Goal: Task Accomplishment & Management: Use online tool/utility

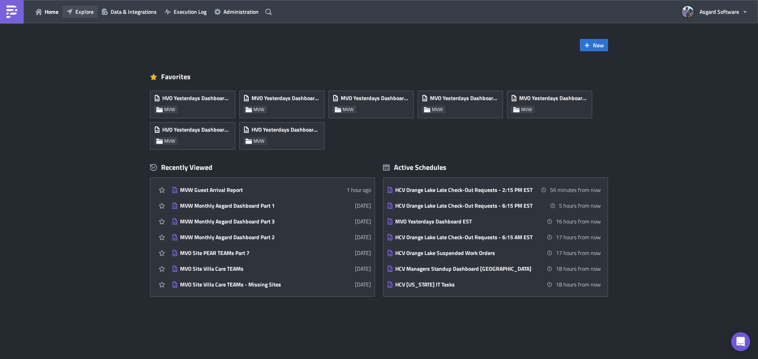
click at [80, 13] on span "Explore" at bounding box center [84, 11] width 18 height 8
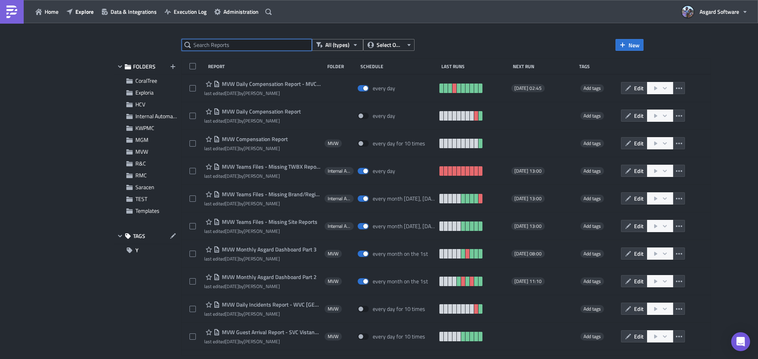
click at [258, 42] on input "text" at bounding box center [246, 45] width 130 height 12
type input "arrival"
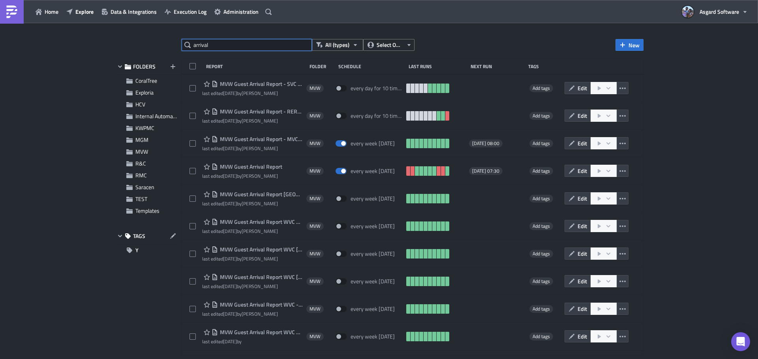
click at [264, 45] on input "arrival" at bounding box center [246, 45] width 130 height 12
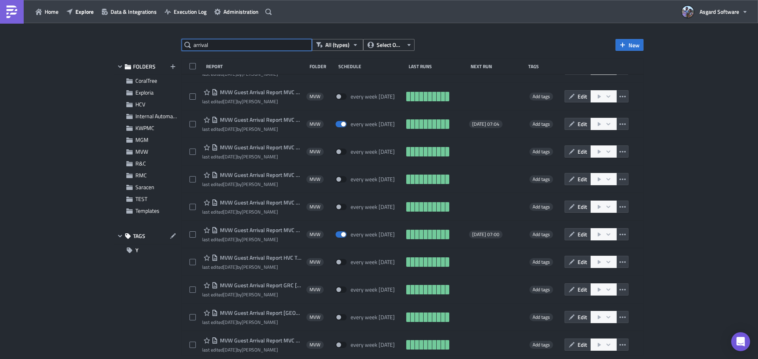
scroll to position [1735, 0]
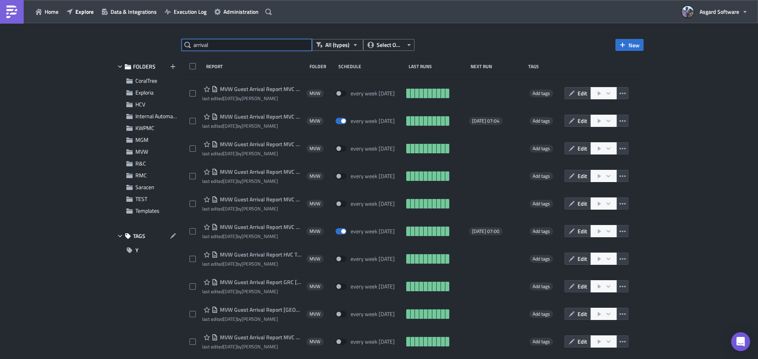
click at [262, 47] on input "arrival" at bounding box center [246, 45] width 130 height 12
click at [77, 12] on span "Explore" at bounding box center [84, 11] width 18 height 8
click at [194, 13] on span "Execution Log" at bounding box center [190, 11] width 33 height 8
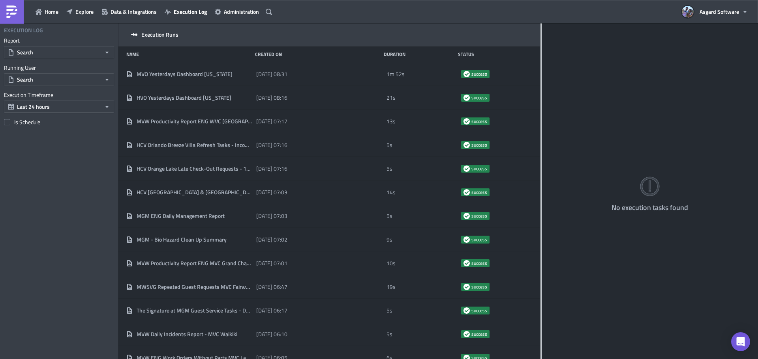
drag, startPoint x: 246, startPoint y: 47, endPoint x: 683, endPoint y: 33, distance: 436.6
click at [683, 33] on div "Execution Runs Name Created On Duration Status MVO Yesterdays Dashboard Hawaii …" at bounding box center [437, 191] width 639 height 337
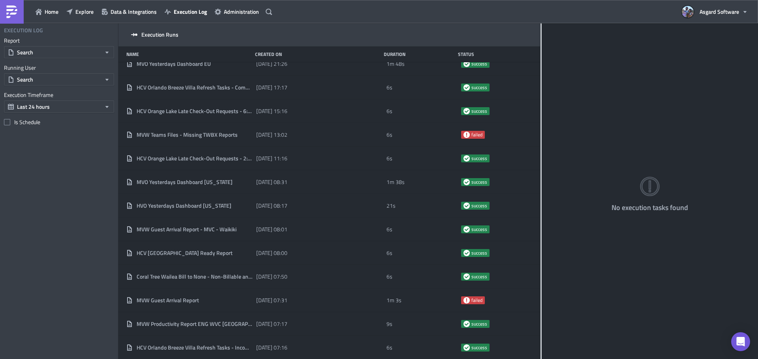
scroll to position [1013, 0]
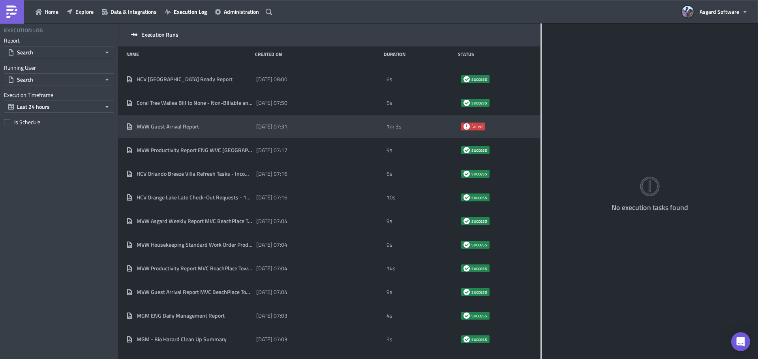
click at [323, 129] on div "2025-08-18 07:31" at bounding box center [319, 127] width 126 height 14
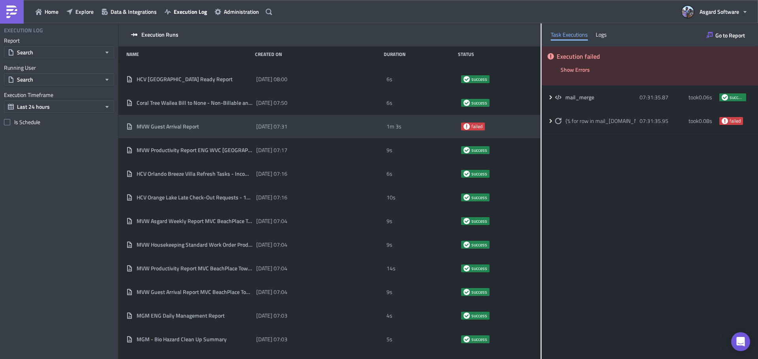
click at [598, 36] on div "Logs" at bounding box center [600, 35] width 11 height 12
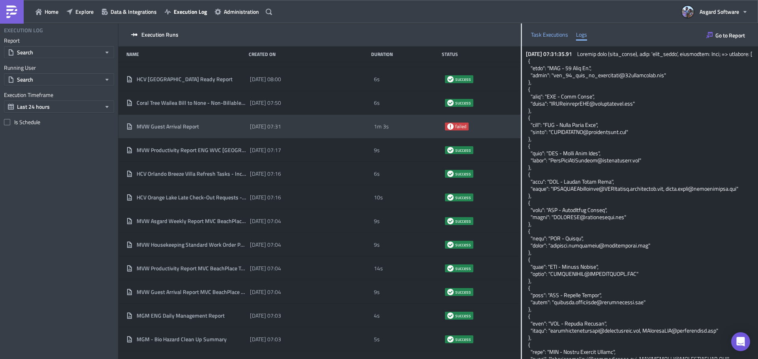
click at [554, 38] on div "Task Executions" at bounding box center [549, 35] width 37 height 12
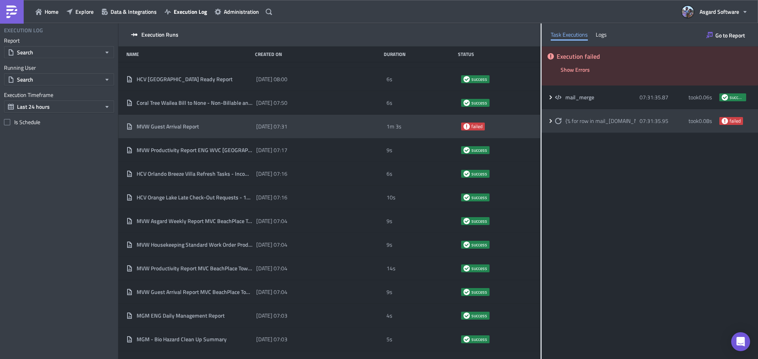
click at [621, 121] on span "{% for row in mail_merge.data %}" at bounding box center [611, 121] width 92 height 7
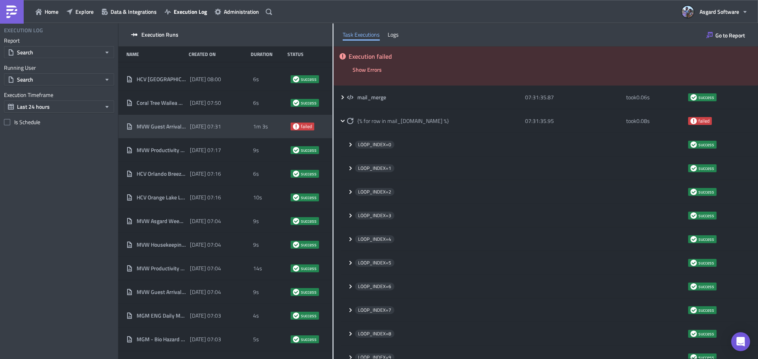
drag, startPoint x: 541, startPoint y: 106, endPoint x: 328, endPoint y: 142, distance: 215.3
click at [332, 142] on div at bounding box center [332, 191] width 1 height 337
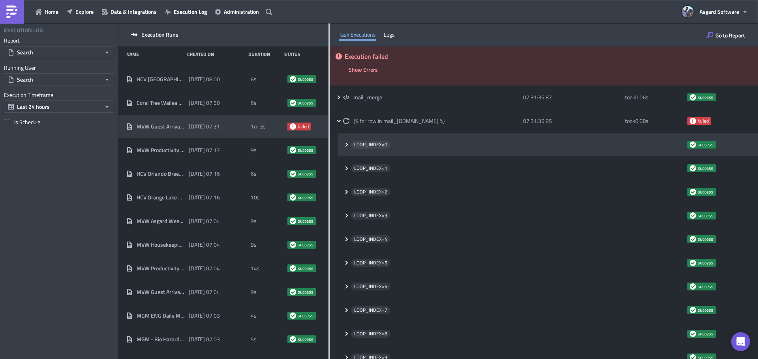
click at [375, 146] on span "LOOP_INDEX= 0" at bounding box center [370, 145] width 33 height 6
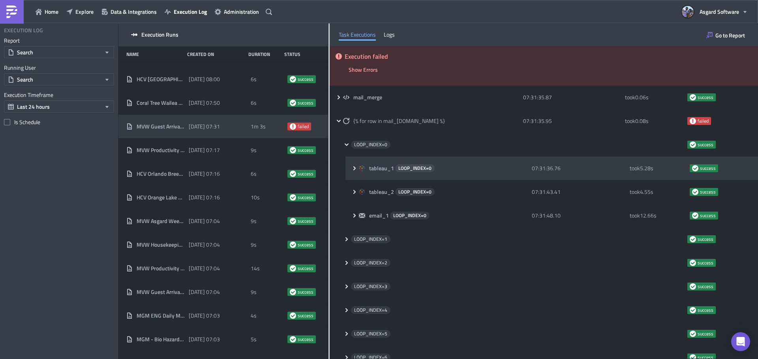
click at [448, 168] on div "tableau_1 LOOP_INDEX= 0" at bounding box center [443, 169] width 169 height 8
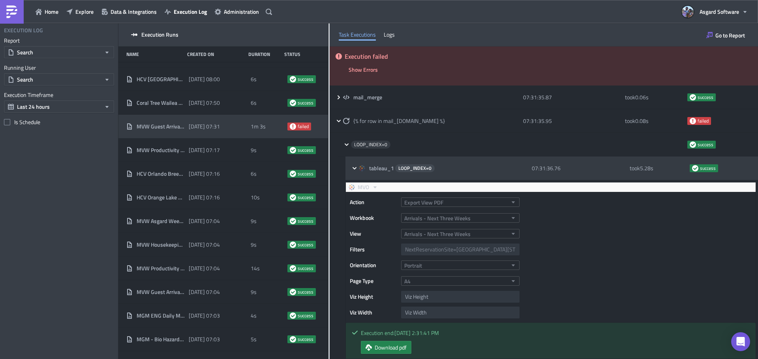
click at [449, 167] on div "tableau_1 LOOP_INDEX= 0" at bounding box center [443, 169] width 169 height 8
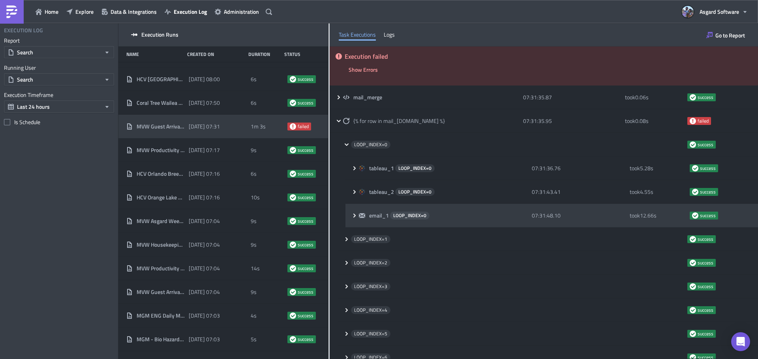
click at [391, 204] on div "email_1 LOOP_INDEX= 0 07:31:48.10 took 12.66 s success" at bounding box center [551, 216] width 412 height 24
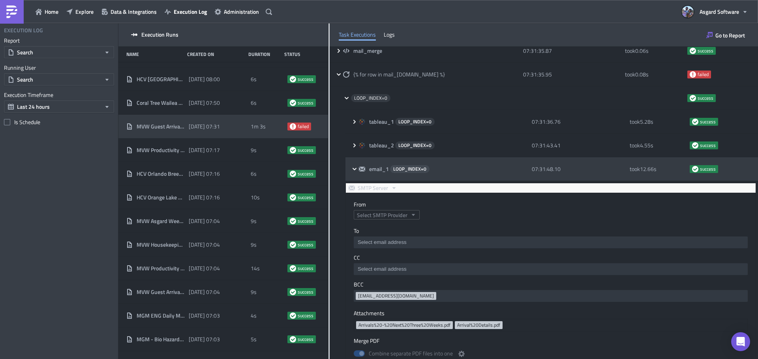
scroll to position [39, 0]
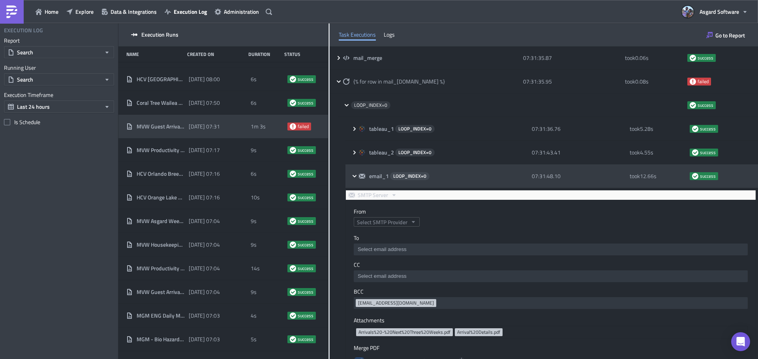
click at [386, 173] on span "email_1" at bounding box center [379, 176] width 21 height 7
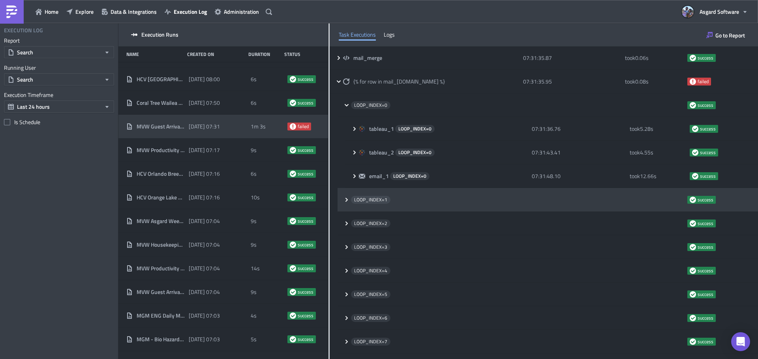
click at [390, 199] on div "LOOP_INDEX= 1" at bounding box center [517, 200] width 332 height 14
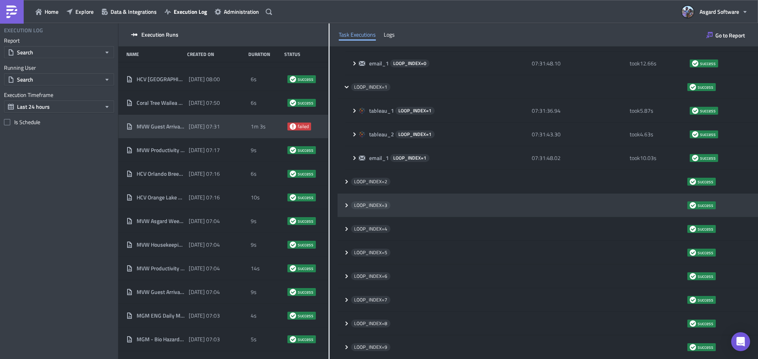
scroll to position [158, 0]
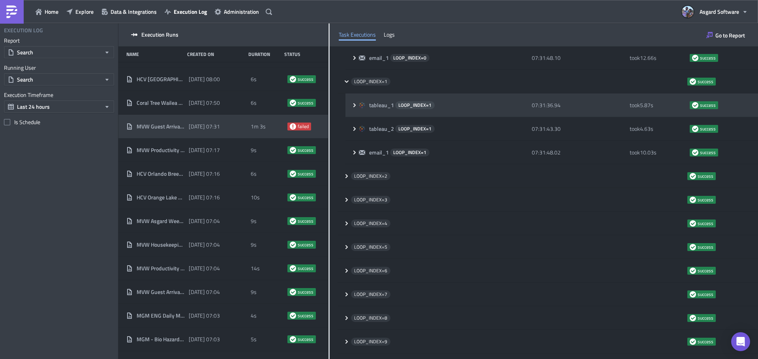
click at [454, 104] on div "tableau_1 LOOP_INDEX= 1" at bounding box center [443, 105] width 169 height 8
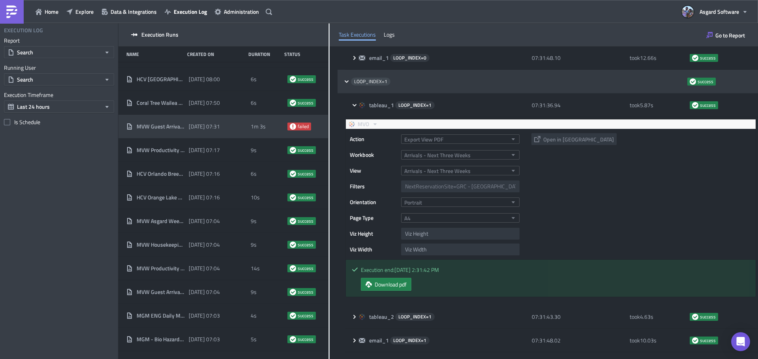
click at [489, 71] on div "LOOP_INDEX= 1 success" at bounding box center [547, 82] width 420 height 24
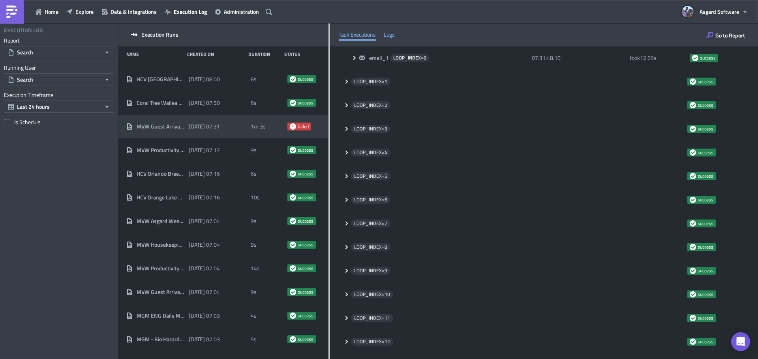
click at [393, 33] on div "Logs" at bounding box center [389, 35] width 11 height 12
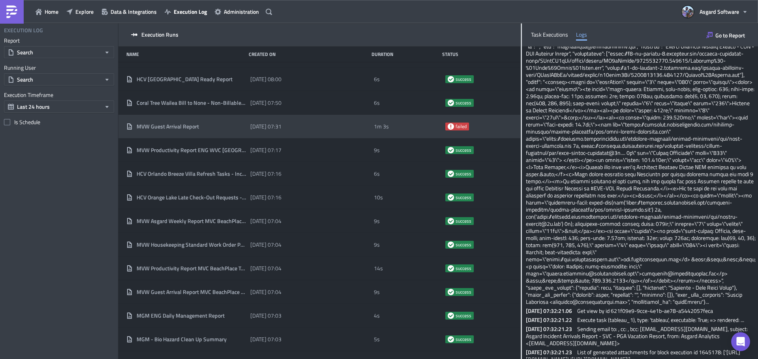
scroll to position [37205, 0]
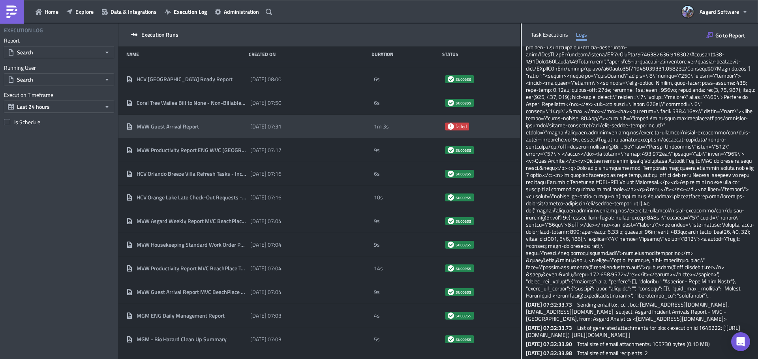
drag, startPoint x: 329, startPoint y: 58, endPoint x: 596, endPoint y: 86, distance: 268.2
click at [601, 85] on div "Execution Runs Name Created On Duration Status MVO Yesterdays Dashboard Hawaii …" at bounding box center [437, 191] width 639 height 337
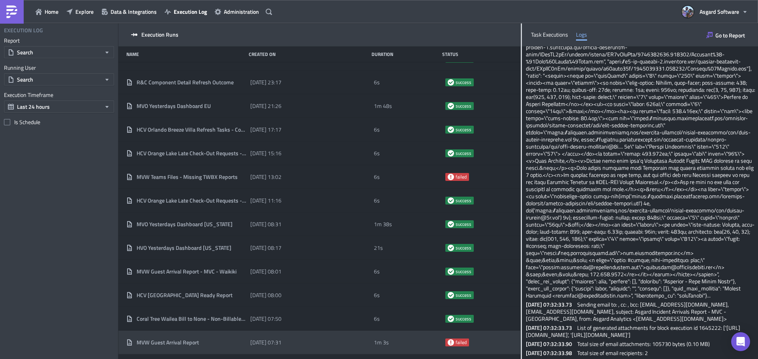
scroll to position [801, 0]
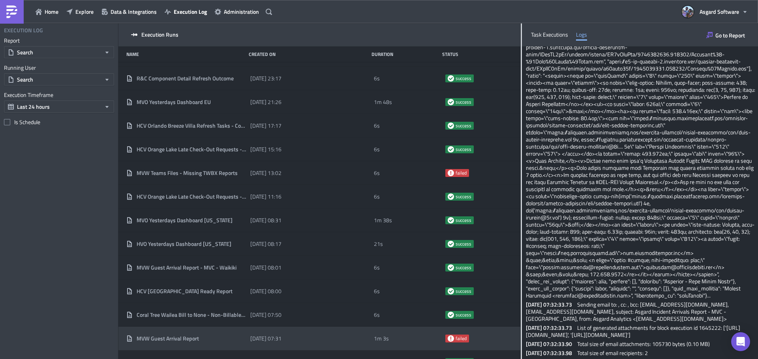
click at [248, 339] on div "MVW Guest Arrival Report 2025-08-18 07:31 1m 3s failed" at bounding box center [319, 339] width 402 height 24
click at [726, 39] on button "Go to Report" at bounding box center [725, 35] width 47 height 13
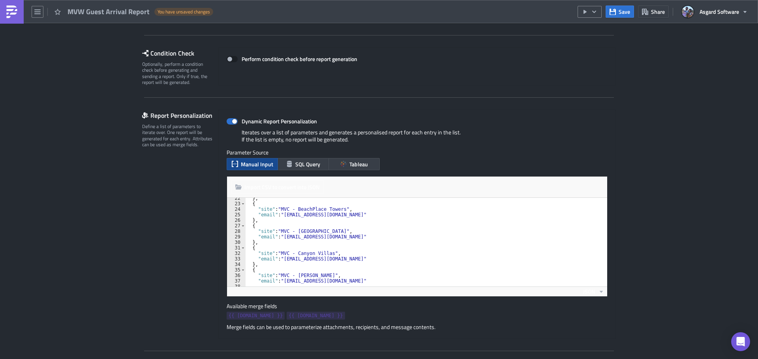
scroll to position [158, 0]
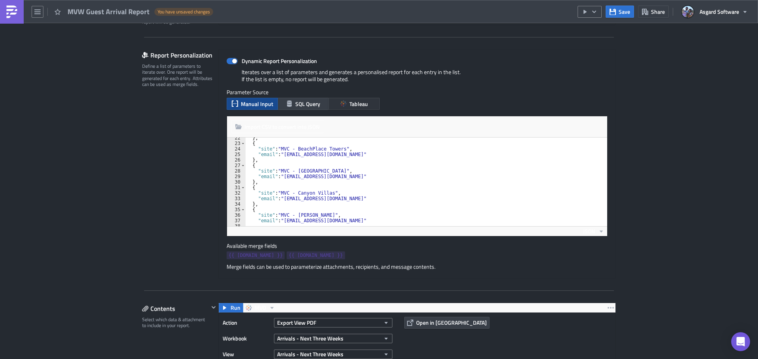
click at [357, 103] on span "Tableau" at bounding box center [358, 104] width 19 height 8
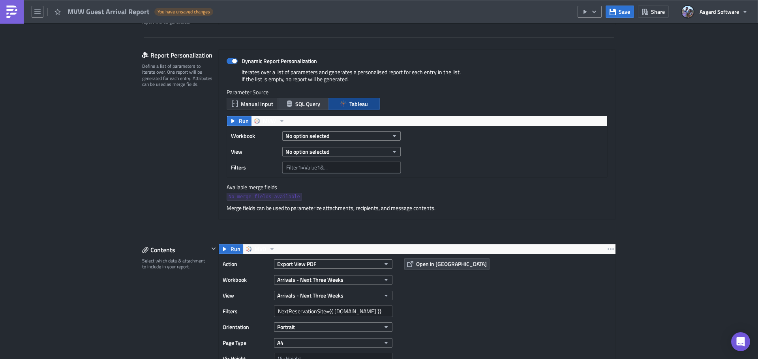
click at [257, 103] on span "Manual Input" at bounding box center [257, 104] width 32 height 8
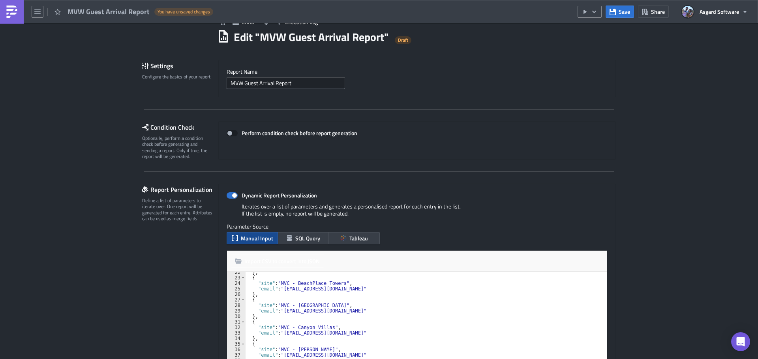
scroll to position [0, 0]
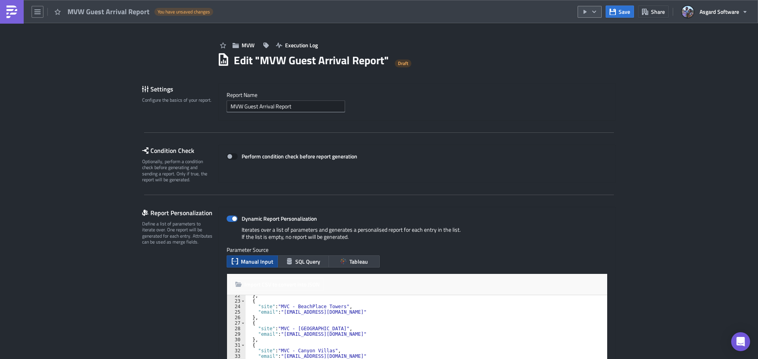
click at [596, 12] on icon "button" at bounding box center [594, 12] width 6 height 6
click at [15, 10] on img at bounding box center [12, 12] width 13 height 13
click at [270, 107] on input "MVW Guest Arrival Report" at bounding box center [285, 107] width 118 height 12
click at [13, 13] on img at bounding box center [12, 12] width 13 height 13
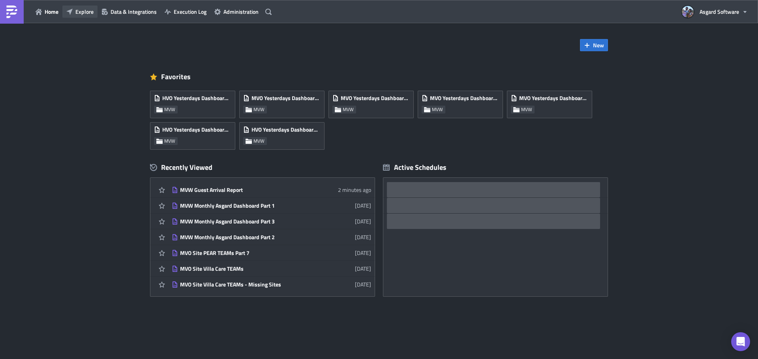
click at [95, 14] on button "Explore" at bounding box center [79, 12] width 35 height 12
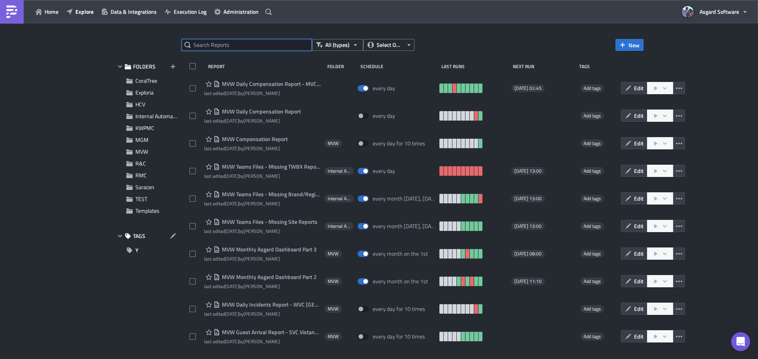
click at [219, 51] on input "text" at bounding box center [246, 45] width 130 height 12
paste input "MVW Guest Arrival Report"
type input "MVW Guest Arrival Report"
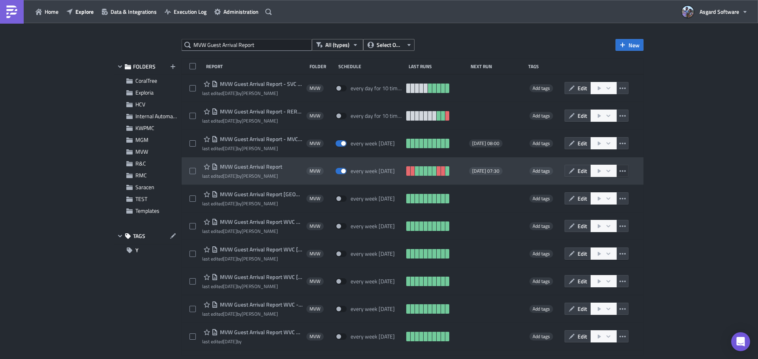
click at [619, 171] on icon "button" at bounding box center [622, 171] width 6 height 2
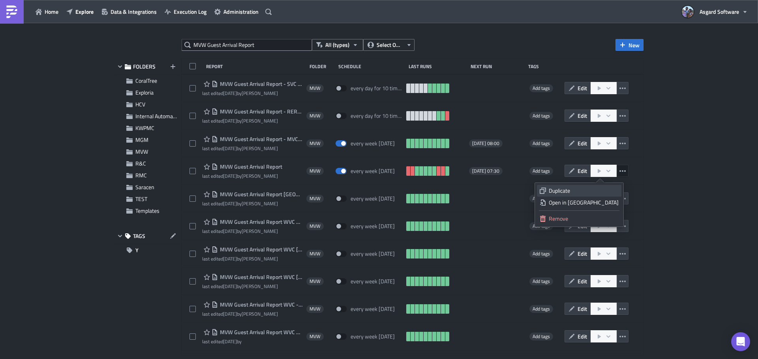
click at [596, 189] on div "Duplicate" at bounding box center [583, 191] width 70 height 8
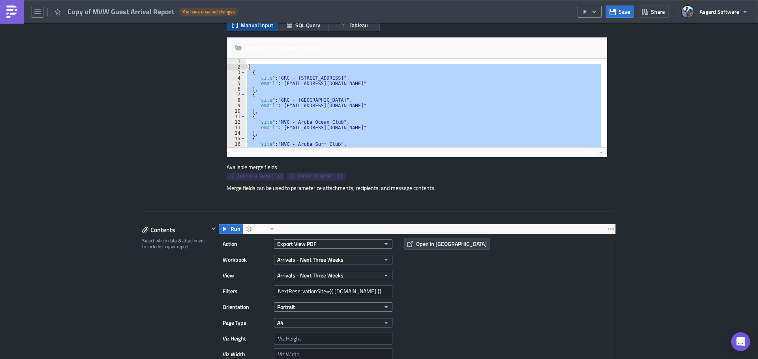
drag, startPoint x: 258, startPoint y: 92, endPoint x: 248, endPoint y: 67, distance: 26.6
click at [248, 67] on div "[ { "site" : "GRC - 47 Park St." , "email" : "grc_47_park_st_leadership@47parks…" at bounding box center [445, 106] width 401 height 94
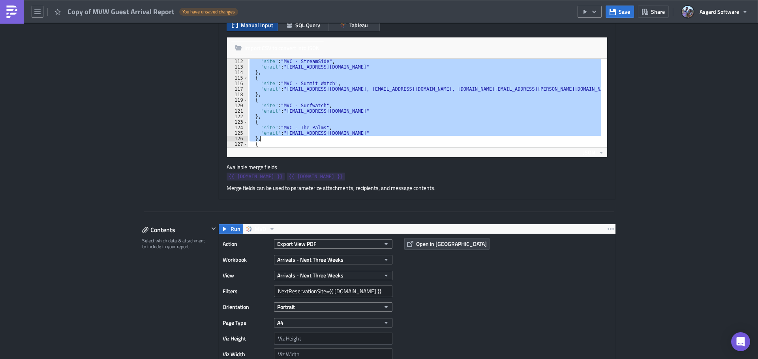
scroll to position [635, 0]
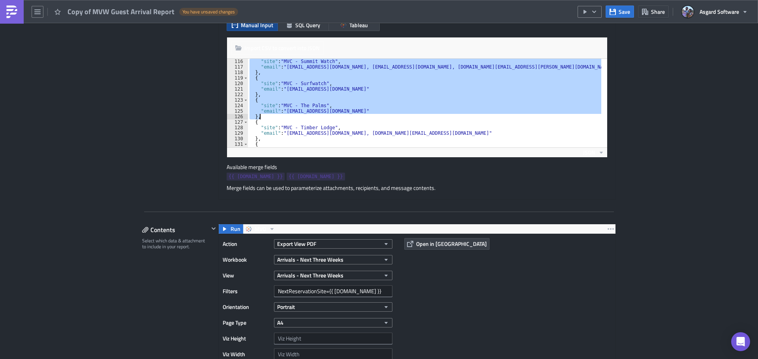
drag, startPoint x: 251, startPoint y: 88, endPoint x: 262, endPoint y: 116, distance: 30.3
click at [262, 116] on div ""site" : "MVC - Summit Watch" , "email" : "mvcisummitwatchdar@vacationclub.com,…" at bounding box center [441, 106] width 386 height 94
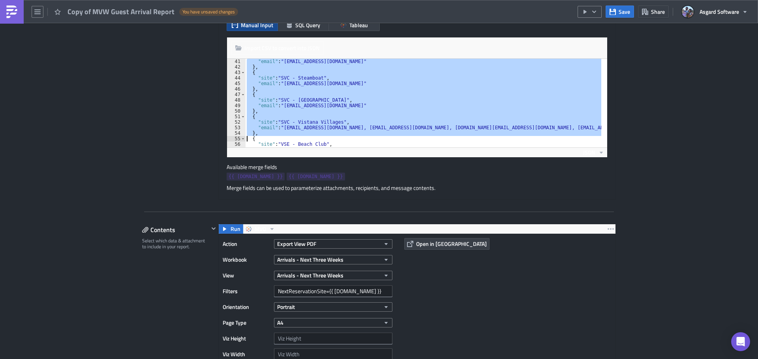
scroll to position [447, 0]
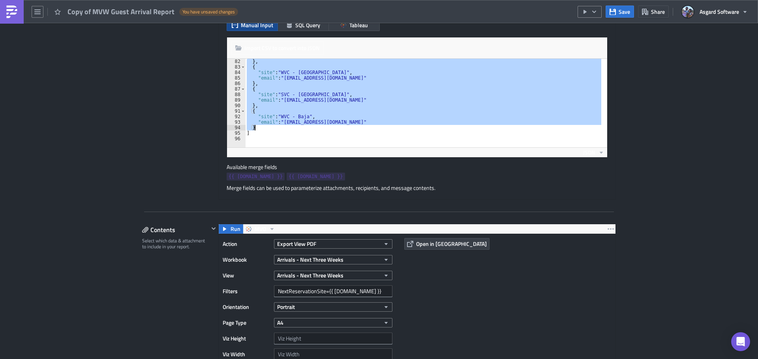
drag, startPoint x: 252, startPoint y: 82, endPoint x: 256, endPoint y: 126, distance: 44.3
click at [256, 126] on div "} , { "site" : "WVC - Ka'anapali Ocean Resort Villas" , "email" : "WVCKARESLEA@…" at bounding box center [438, 106] width 386 height 94
type textarea "}"
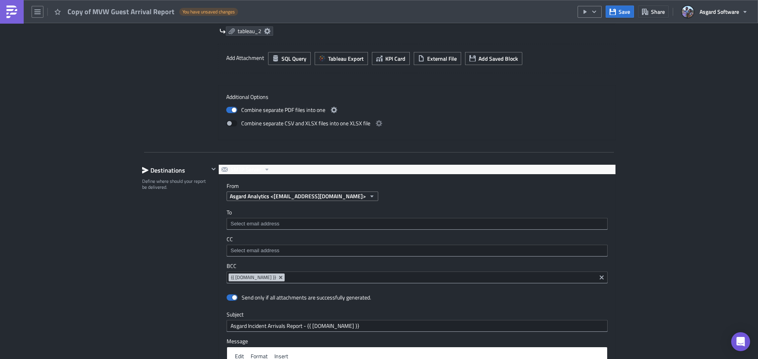
scroll to position [751, 0]
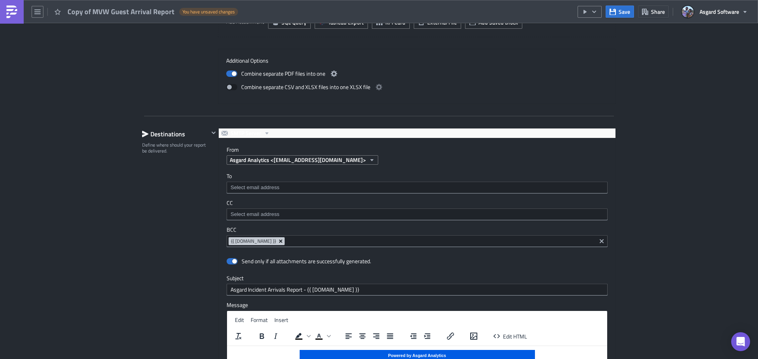
click at [277, 239] on icon "Remove Tag" at bounding box center [280, 241] width 6 height 6
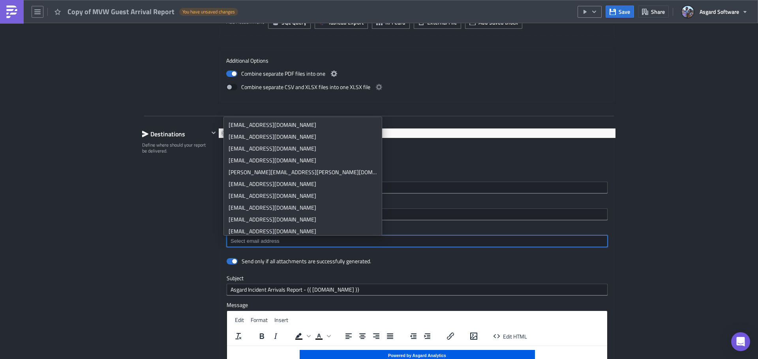
click at [484, 185] on input at bounding box center [416, 188] width 376 height 8
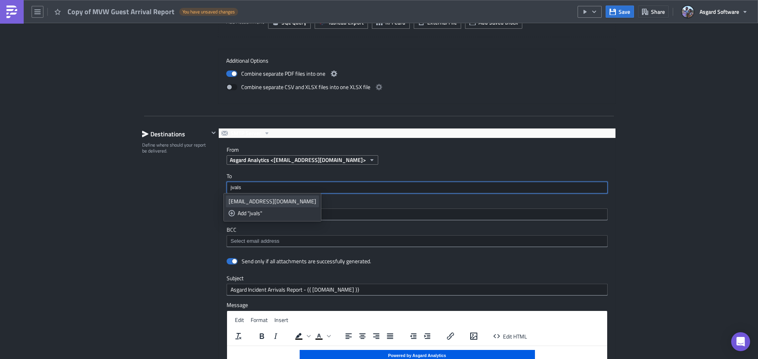
type input "jvals"
click at [279, 199] on div "jvalsvik@asgardsoftware.com" at bounding box center [272, 202] width 88 height 8
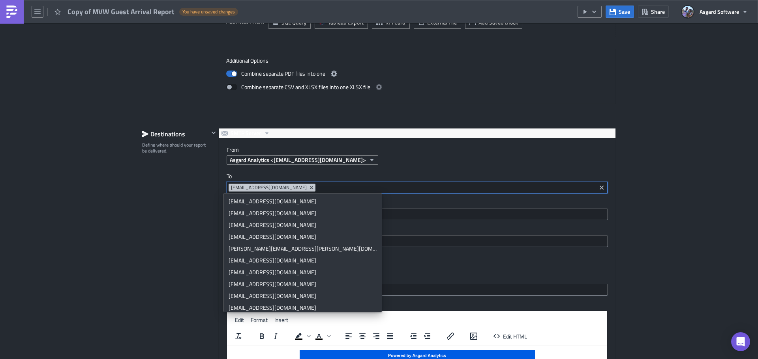
drag, startPoint x: 705, startPoint y: 187, endPoint x: 743, endPoint y: 228, distance: 55.6
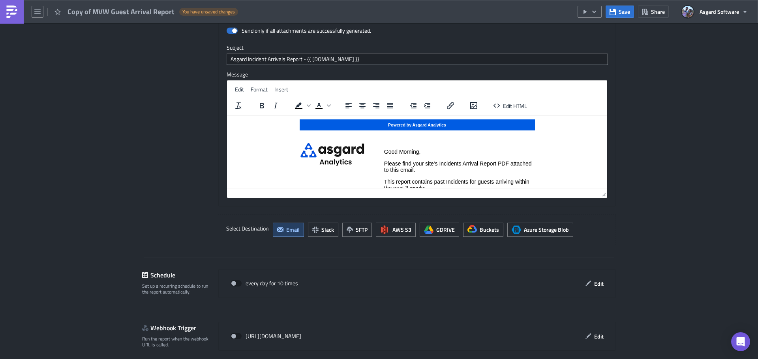
scroll to position [1012, 0]
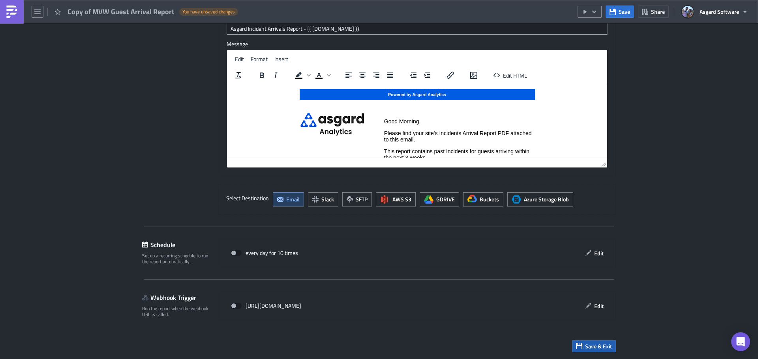
click at [591, 347] on span "Save & Exit" at bounding box center [598, 346] width 27 height 8
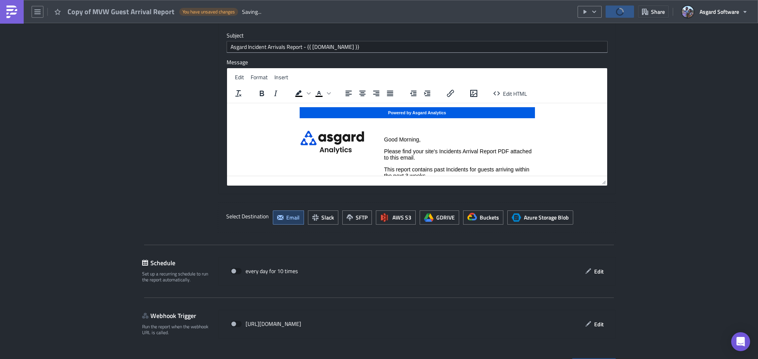
scroll to position [1031, 0]
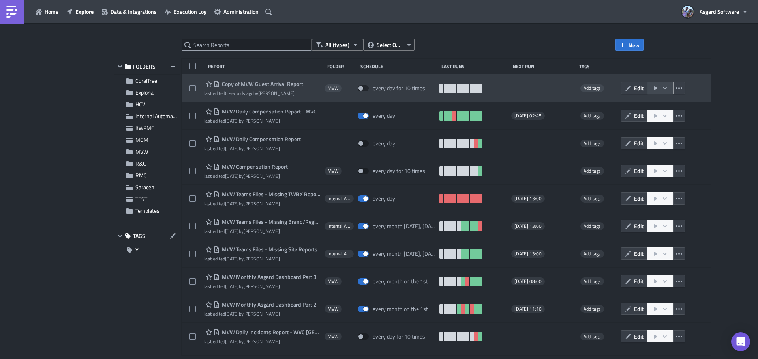
click at [662, 88] on icon "button" at bounding box center [664, 88] width 4 height 2
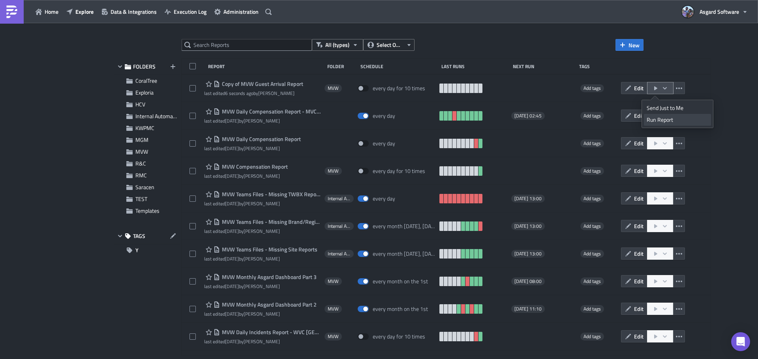
click at [666, 118] on div "Run Report" at bounding box center [677, 120] width 62 height 8
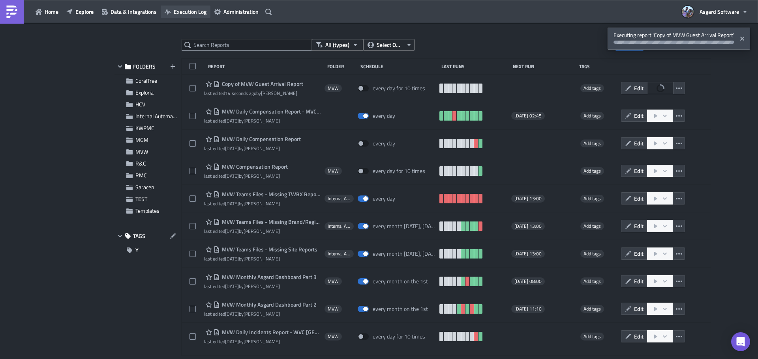
click at [187, 9] on span "Execution Log" at bounding box center [190, 11] width 33 height 8
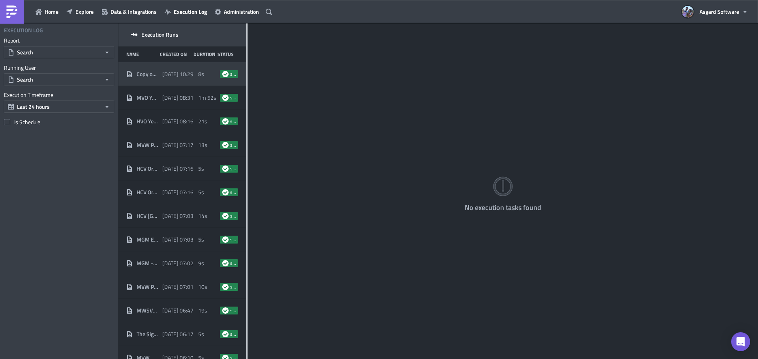
click at [198, 78] on div "8s" at bounding box center [207, 74] width 18 height 14
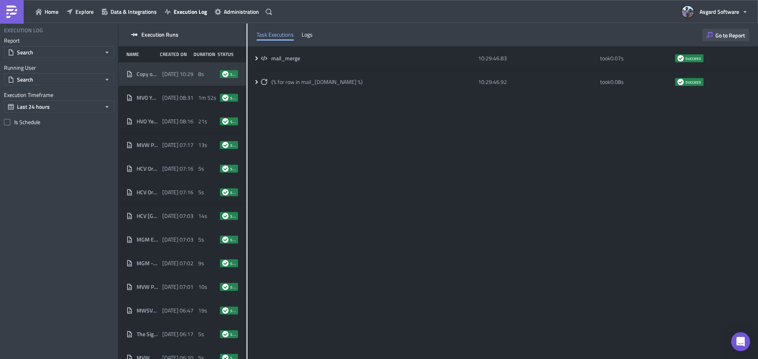
click at [725, 34] on span "Go to Report" at bounding box center [730, 35] width 30 height 8
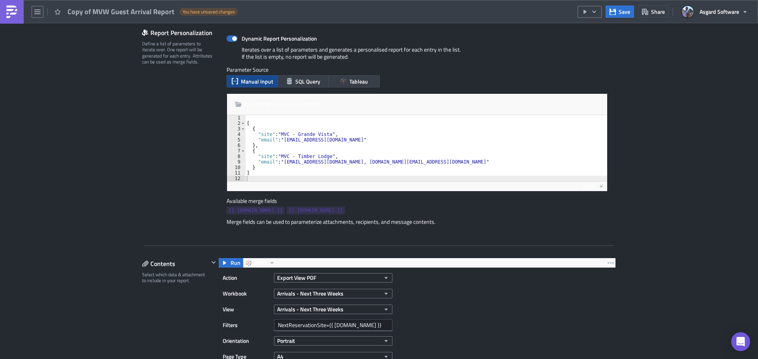
scroll to position [197, 0]
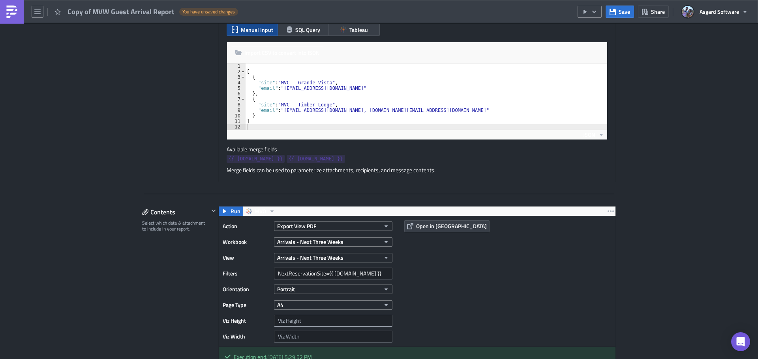
scroll to position [237, 0]
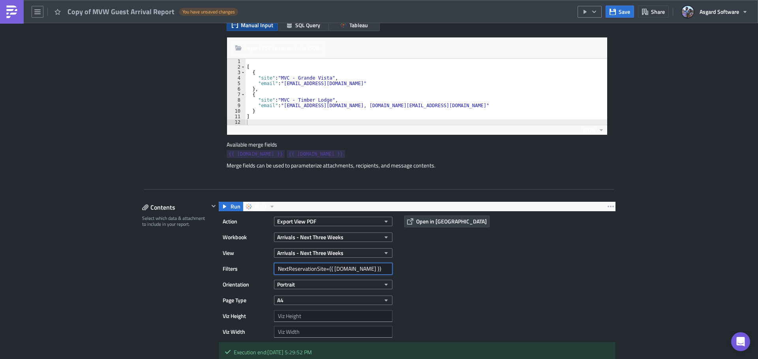
drag, startPoint x: 370, startPoint y: 267, endPoint x: 421, endPoint y: 271, distance: 50.7
click at [421, 271] on div "Action Export View PDF Workbook Arrivals - Next Three Weeks View Arrivals - Nex…" at bounding box center [417, 277] width 397 height 130
click at [455, 267] on div "Action Export View PDF Workbook Arrivals - Next Three Weeks View Arrivals - Nex…" at bounding box center [417, 277] width 397 height 130
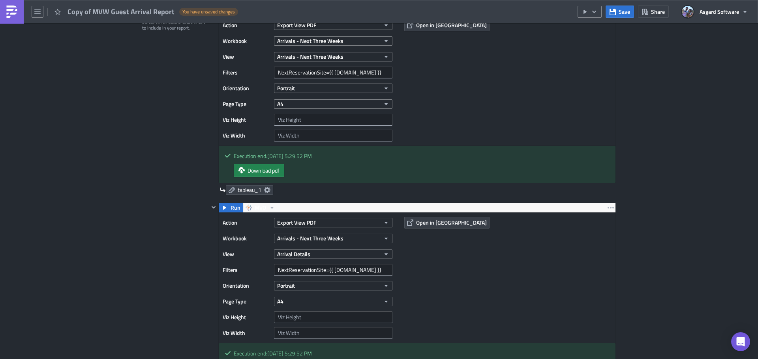
scroll to position [434, 0]
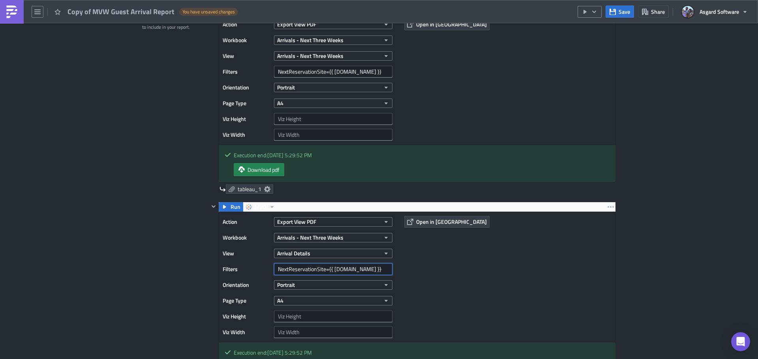
click at [374, 269] on input "NextReservationSite={{ row.site }}" at bounding box center [333, 270] width 118 height 12
click at [604, 236] on div "Action Export View PDF Workbook Arrivals - Next Three Weeks View Arrival Detail…" at bounding box center [417, 277] width 397 height 130
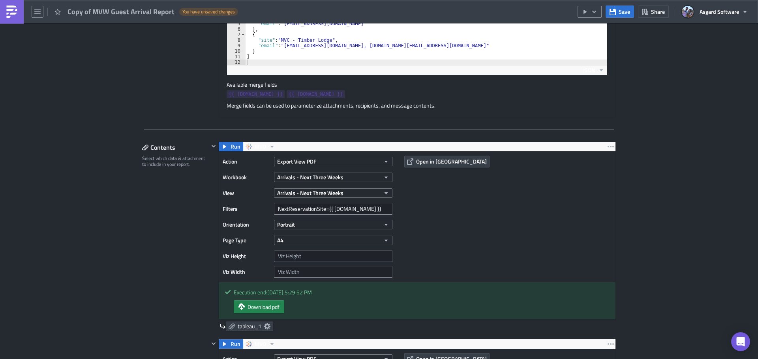
scroll to position [116, 0]
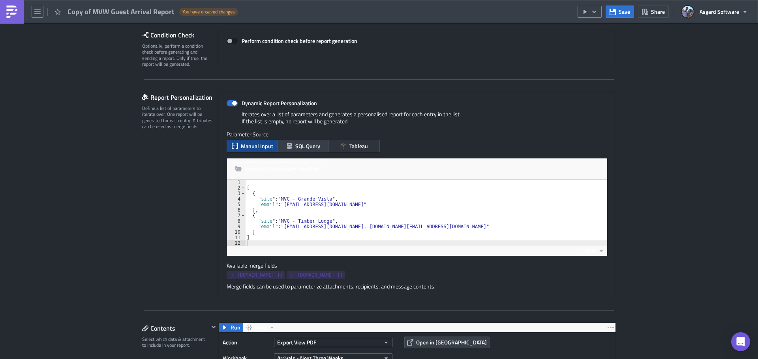
click at [340, 144] on icon "button" at bounding box center [343, 146] width 6 height 6
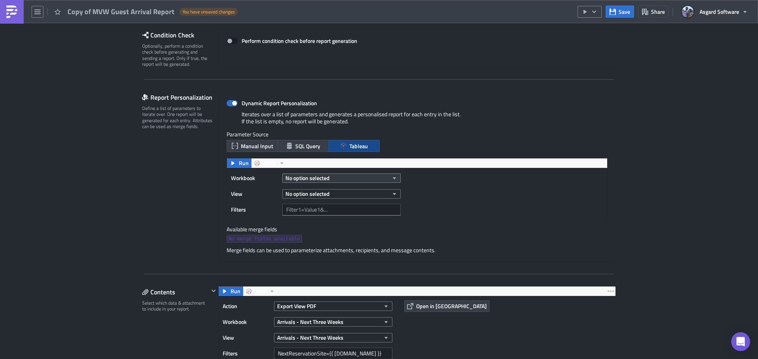
click at [316, 179] on span "No option selected" at bounding box center [307, 178] width 44 height 8
click at [266, 237] on span "No merge fields available" at bounding box center [263, 239] width 71 height 8
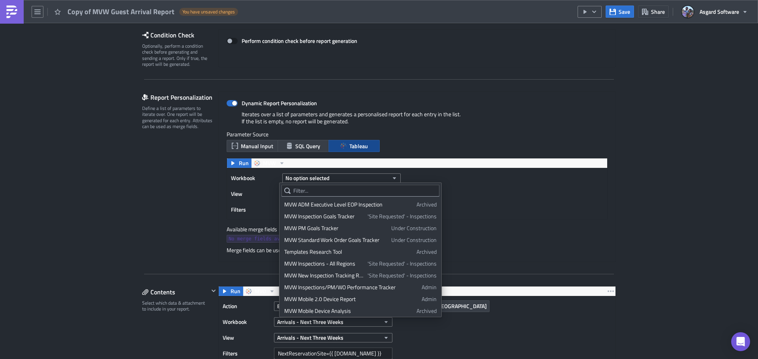
click at [482, 186] on div "Workbook No option selected View No option selected Filters" at bounding box center [417, 193] width 380 height 51
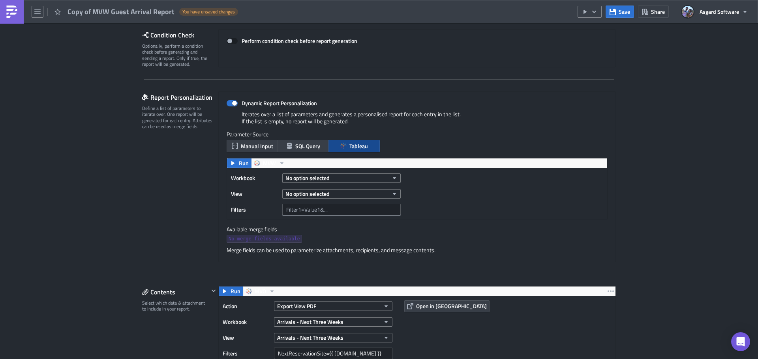
click at [343, 144] on icon "button" at bounding box center [343, 146] width 6 height 6
click at [331, 172] on div "No option selected" at bounding box center [341, 178] width 118 height 12
click at [327, 180] on button "No option selected" at bounding box center [341, 178] width 118 height 9
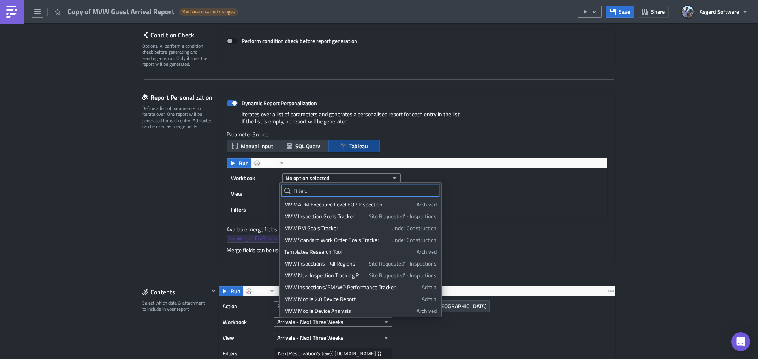
click at [326, 193] on input "text" at bounding box center [360, 191] width 158 height 12
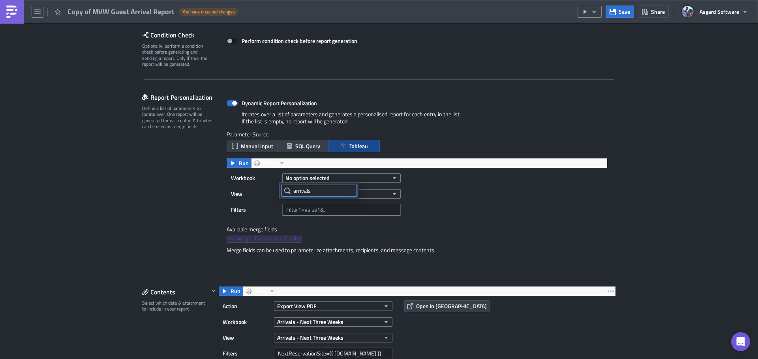
type input "arrivals"
click at [340, 181] on button "No option selected" at bounding box center [341, 178] width 118 height 9
type input "arrivals"
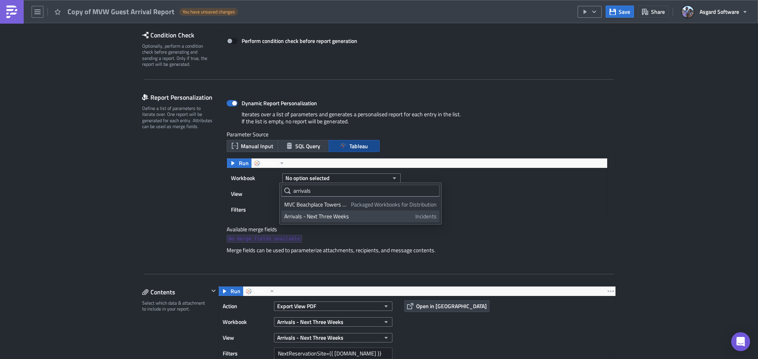
click at [339, 216] on div "Arrivals - Next Three Weeks" at bounding box center [348, 217] width 128 height 8
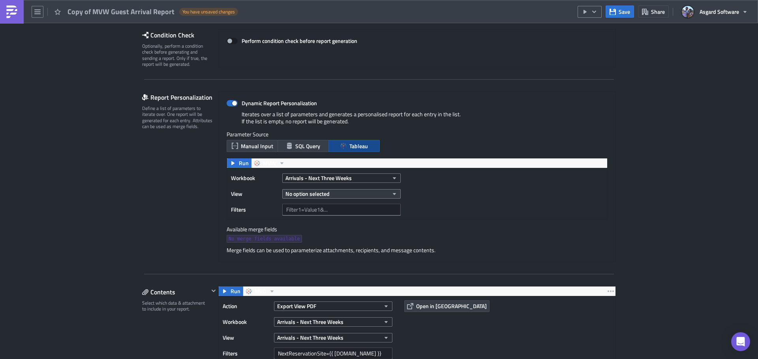
click at [320, 195] on span "No option selected" at bounding box center [307, 194] width 44 height 8
click at [315, 219] on div "Arrivals - Next Three Weeks" at bounding box center [319, 221] width 70 height 8
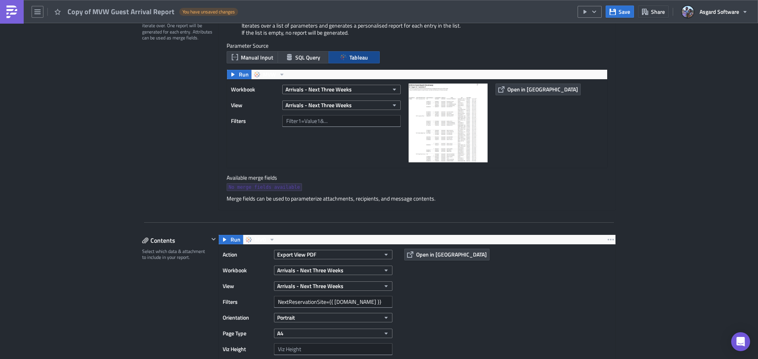
scroll to position [352, 0]
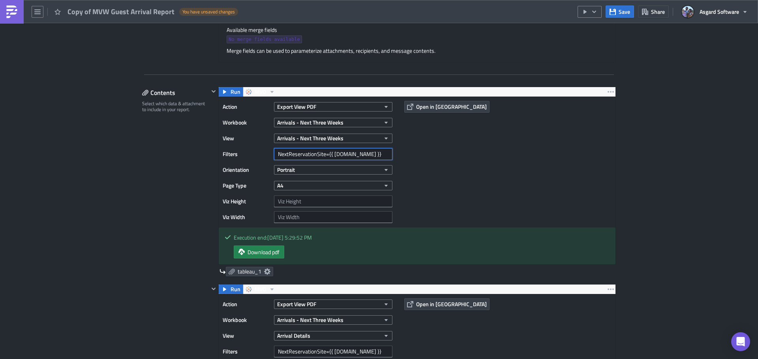
drag, startPoint x: 357, startPoint y: 153, endPoint x: 212, endPoint y: 174, distance: 146.7
click at [212, 174] on div "Run MVO Action Export View PDF Workbook Arrivals - Next Three Weeks View Arriva…" at bounding box center [412, 182] width 407 height 190
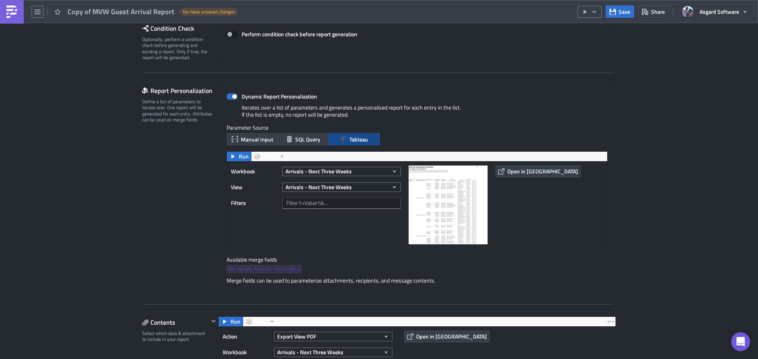
scroll to position [116, 0]
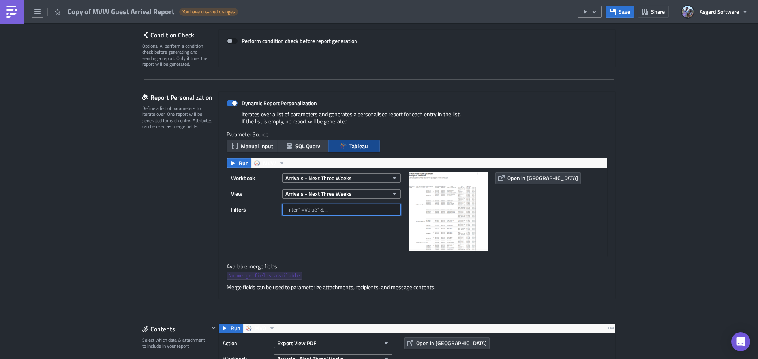
click at [352, 208] on input "text" at bounding box center [341, 210] width 118 height 12
paste input "NextReservationSite={{ row.site }}"
type input "NextReservationSite={{ row.site }}"
click at [371, 240] on div "Workbook Arrivals - Next Three Weeks View Arrivals - Next Three Weeks Filters N…" at bounding box center [318, 212] width 174 height 80
drag, startPoint x: 372, startPoint y: 212, endPoint x: 228, endPoint y: 220, distance: 144.3
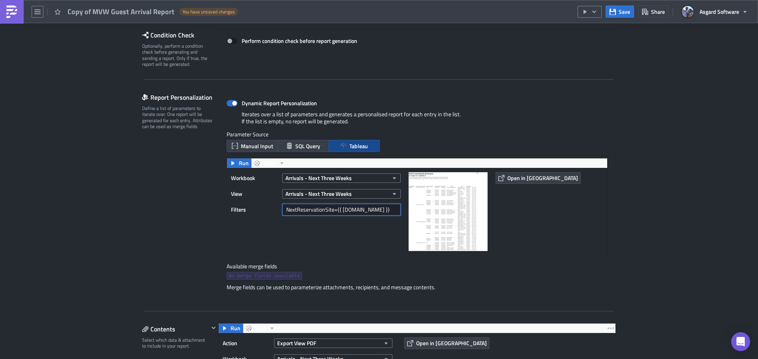
click at [231, 220] on div "Workbook Arrivals - Next Three Weeks View Arrivals - Next Three Weeks Filters N…" at bounding box center [318, 212] width 174 height 80
click at [252, 147] on span "Manual Input" at bounding box center [257, 146] width 32 height 8
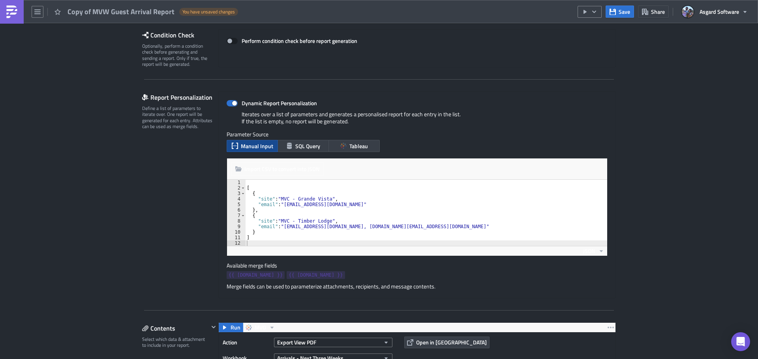
type textarea "{"
click at [414, 217] on div "[ { "site" : "MVC - Grande Vista" , "email" : "mvcgrandevistaleadership@vacatio…" at bounding box center [426, 218] width 362 height 77
click at [177, 228] on div "Report Personalization Define a list of parameters to iterate over. One report …" at bounding box center [180, 195] width 76 height 207
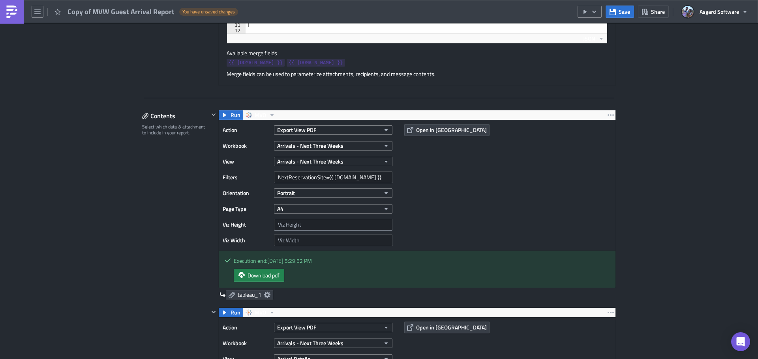
scroll to position [352, 0]
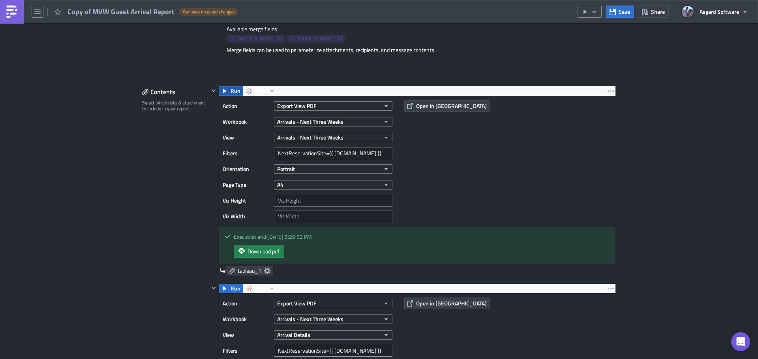
click at [225, 89] on button "Run" at bounding box center [231, 90] width 24 height 9
click at [250, 253] on span "Download pdf" at bounding box center [263, 251] width 32 height 8
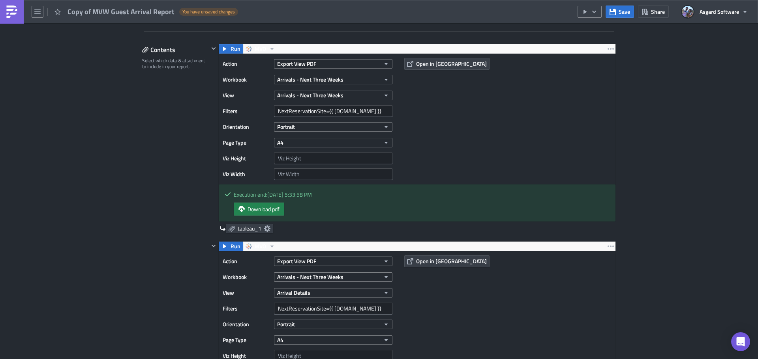
scroll to position [355, 0]
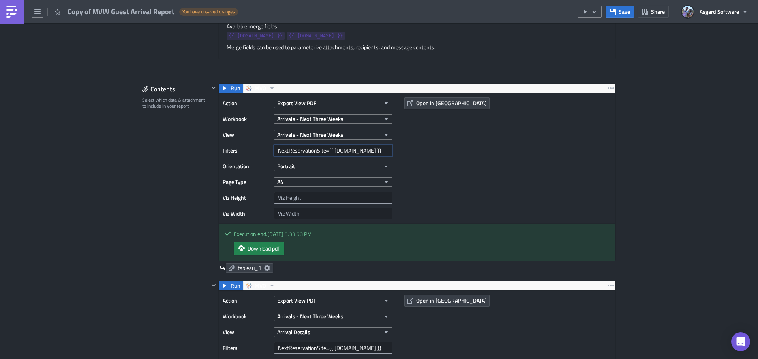
click at [376, 151] on input "NextReservationSite={{ row.site }}" at bounding box center [333, 151] width 118 height 12
drag, startPoint x: 367, startPoint y: 150, endPoint x: 266, endPoint y: 158, distance: 101.3
click at [266, 158] on div "Action Export View PDF Workbook Arrivals - Next Three Weeks View Arrivals - Nex…" at bounding box center [310, 158] width 174 height 122
paste input "SomeSite&Next Arrival=TRUE"
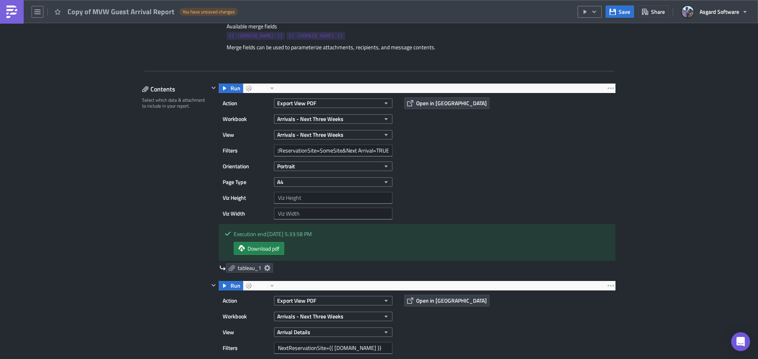
click at [461, 147] on div "Action Export View PDF Workbook Arrivals - Next Three Weeks View Arrivals - Nex…" at bounding box center [417, 159] width 397 height 130
click at [230, 89] on span "Run" at bounding box center [235, 88] width 10 height 9
click at [254, 254] on link "Download pdf" at bounding box center [259, 248] width 51 height 13
drag, startPoint x: 348, startPoint y: 151, endPoint x: 327, endPoint y: 152, distance: 21.3
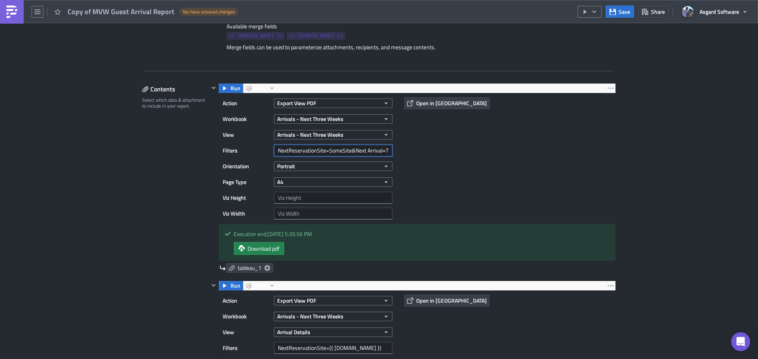
click at [327, 152] on input "NextReservationSite=SomeSite&Next Arrival=TRUE" at bounding box center [333, 151] width 118 height 12
type input "NextReservationSite=MVC - Grande Vista&Next Arrival=TRUE"
click at [225, 86] on button "Run" at bounding box center [231, 88] width 24 height 9
click at [262, 251] on span "Download pdf" at bounding box center [263, 249] width 32 height 8
click at [321, 103] on button "Export View PDF" at bounding box center [333, 103] width 118 height 9
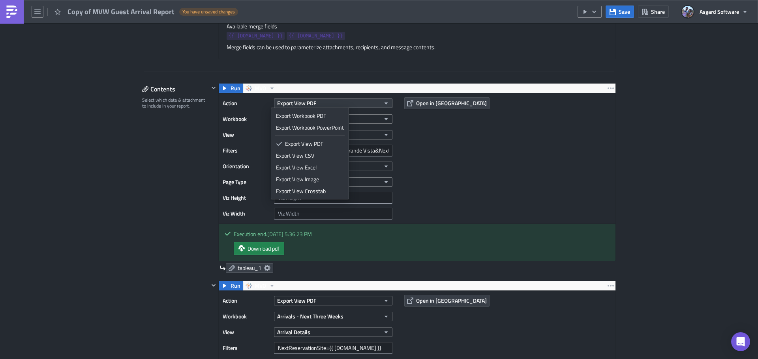
click at [321, 103] on button "Export View PDF" at bounding box center [333, 103] width 118 height 9
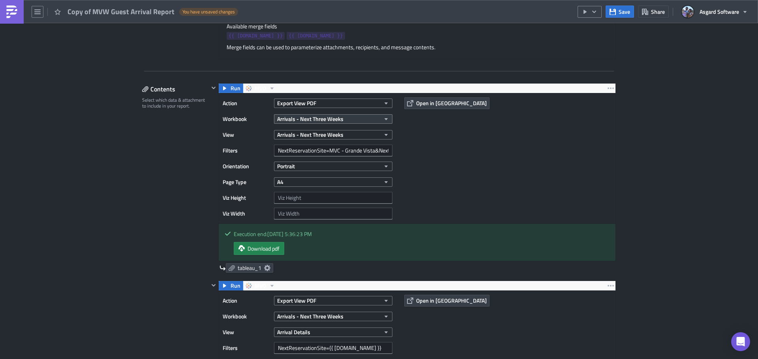
click at [320, 120] on span "Arrivals - Next Three Weeks" at bounding box center [310, 119] width 66 height 8
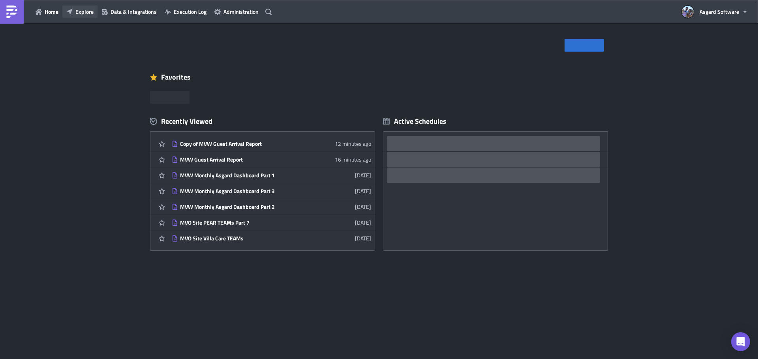
click at [86, 13] on span "Explore" at bounding box center [84, 11] width 18 height 8
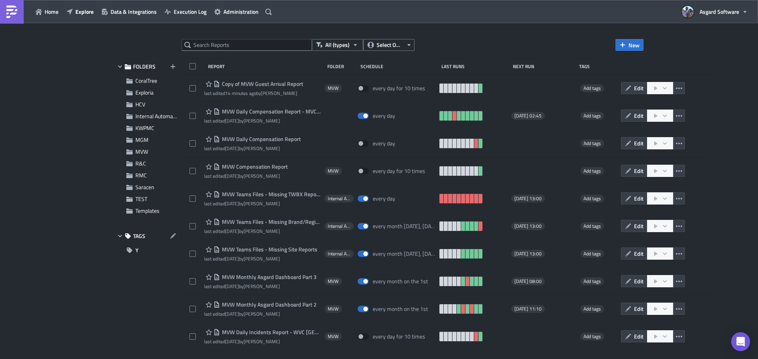
click at [550, 32] on div "All (types) Select Owner New FOLDERS CoralTree Exploria HCV Internal Automation…" at bounding box center [379, 191] width 758 height 337
click at [735, 42] on div "All (types) Select Owner New FOLDERS CoralTree Exploria HCV Internal Automation…" at bounding box center [379, 191] width 758 height 337
click at [134, 176] on div "RMC" at bounding box center [146, 176] width 65 height 12
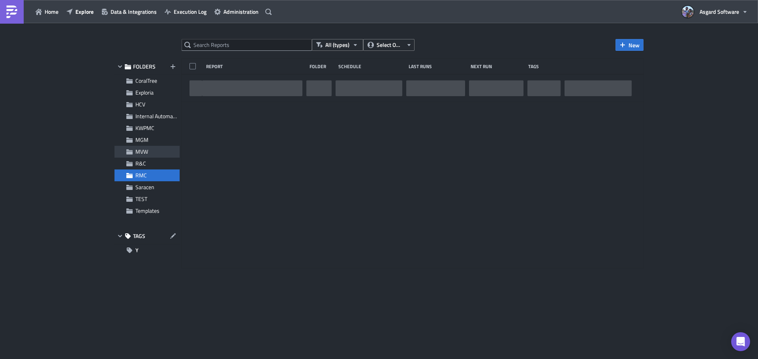
click at [134, 150] on div "MVW" at bounding box center [146, 152] width 65 height 12
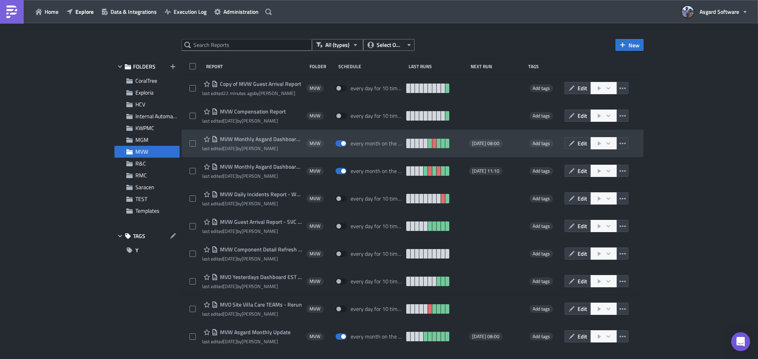
drag, startPoint x: 254, startPoint y: 140, endPoint x: 249, endPoint y: 135, distance: 7.3
click at [249, 135] on div "MVW Monthly Asgard Dashboard Part 3 last edited 2 weeks ago by Jordan Valsvik M…" at bounding box center [412, 144] width 462 height 28
click at [620, 141] on icon "button" at bounding box center [622, 143] width 6 height 6
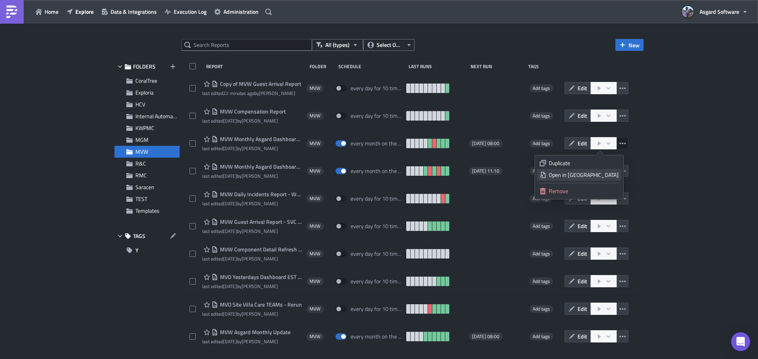
click at [594, 175] on div "Open in New Tab" at bounding box center [583, 175] width 70 height 8
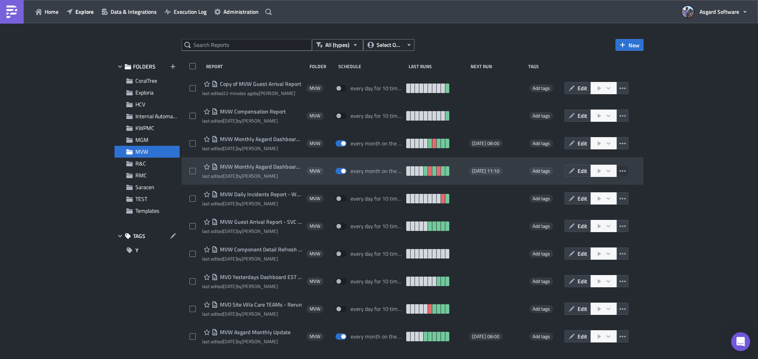
click at [619, 172] on icon "button" at bounding box center [622, 171] width 6 height 6
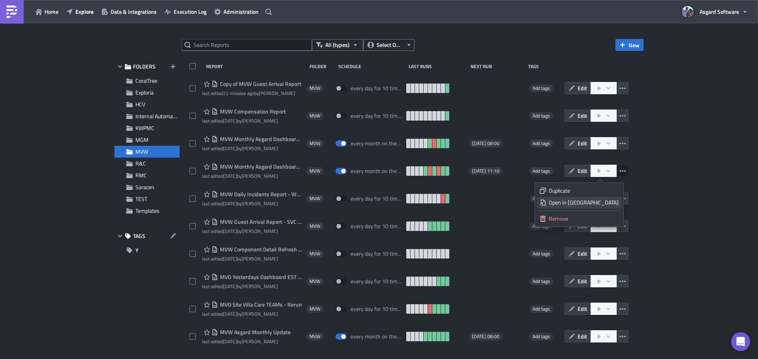
click at [599, 204] on div "Open in New Tab" at bounding box center [583, 203] width 70 height 8
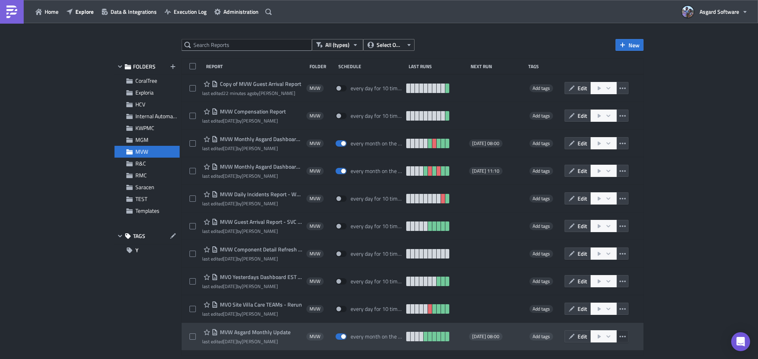
click at [619, 339] on icon "button" at bounding box center [622, 337] width 6 height 6
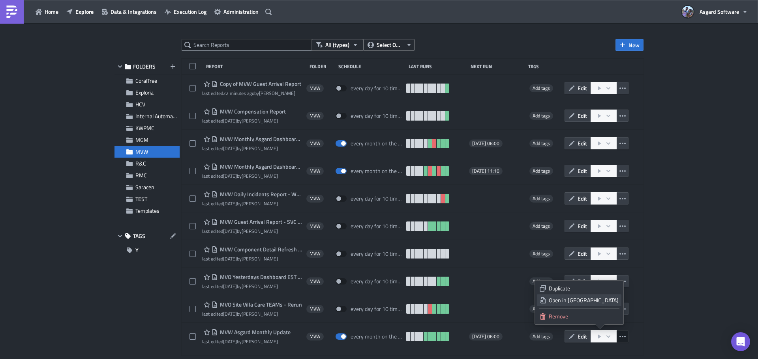
click at [598, 299] on div "Open in New Tab" at bounding box center [583, 301] width 70 height 8
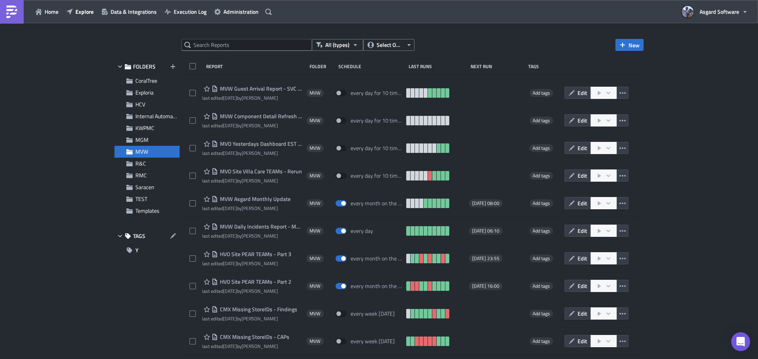
scroll to position [153, 0]
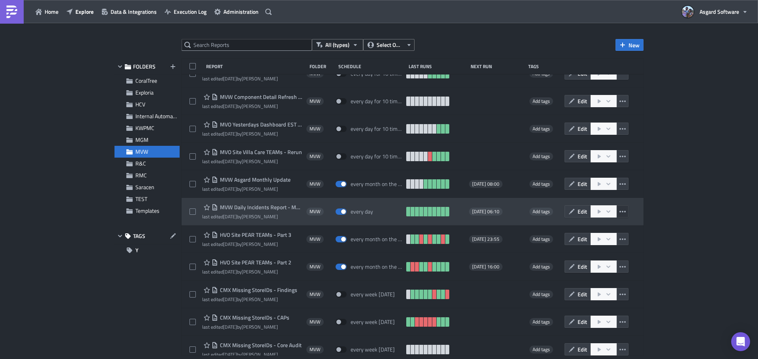
click at [619, 211] on icon "button" at bounding box center [622, 212] width 6 height 6
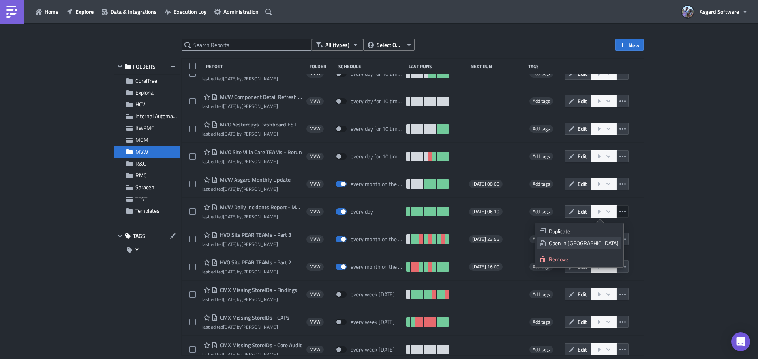
click at [594, 244] on div "Open in New Tab" at bounding box center [583, 243] width 70 height 8
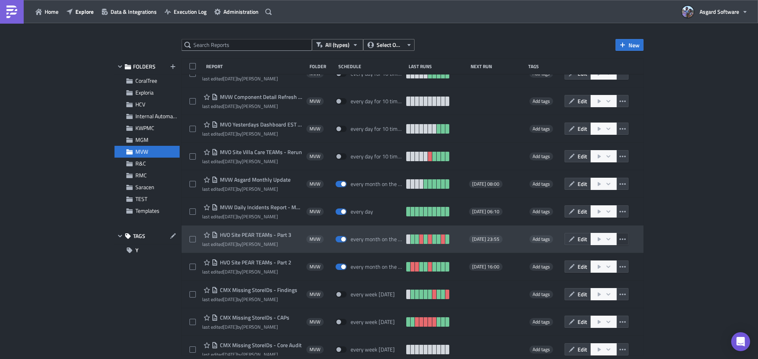
click at [619, 238] on icon "button" at bounding box center [622, 239] width 6 height 6
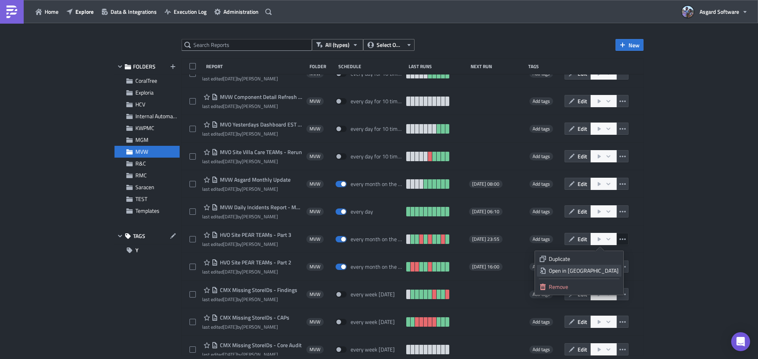
click at [591, 271] on div "Open in New Tab" at bounding box center [583, 271] width 70 height 8
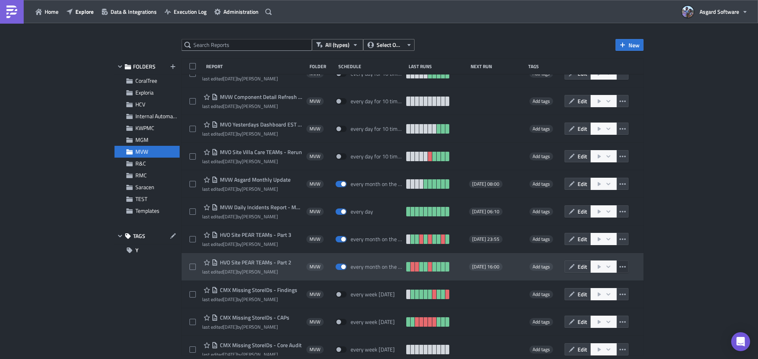
click at [619, 266] on icon "button" at bounding box center [622, 267] width 6 height 6
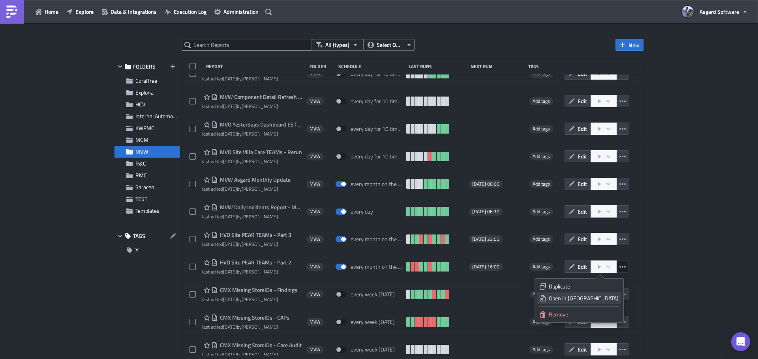
click at [598, 299] on div "Open in New Tab" at bounding box center [583, 299] width 70 height 8
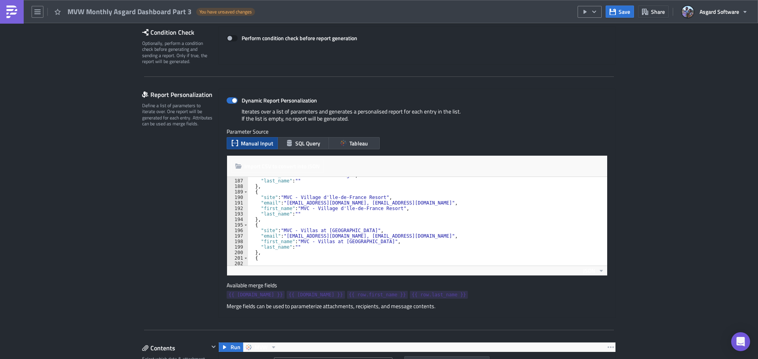
scroll to position [1127, 0]
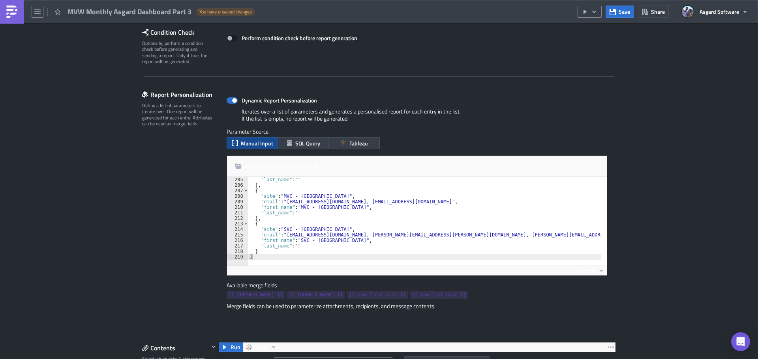
click at [307, 251] on div ""last_name" : "" } , { "site" : "MVC - Willow Ridge Lodge" , "email" : "mvoteam…" at bounding box center [447, 224] width 399 height 94
type textarea "} ]"
